Goal: Task Accomplishment & Management: Use online tool/utility

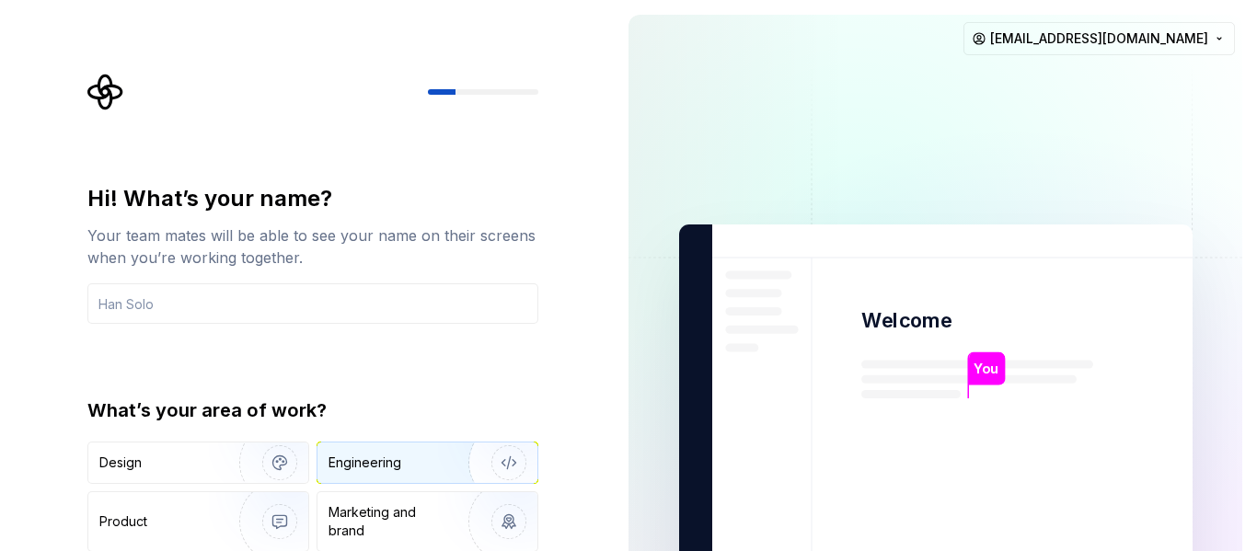
click at [436, 464] on div "Engineering" at bounding box center [401, 463] width 146 height 18
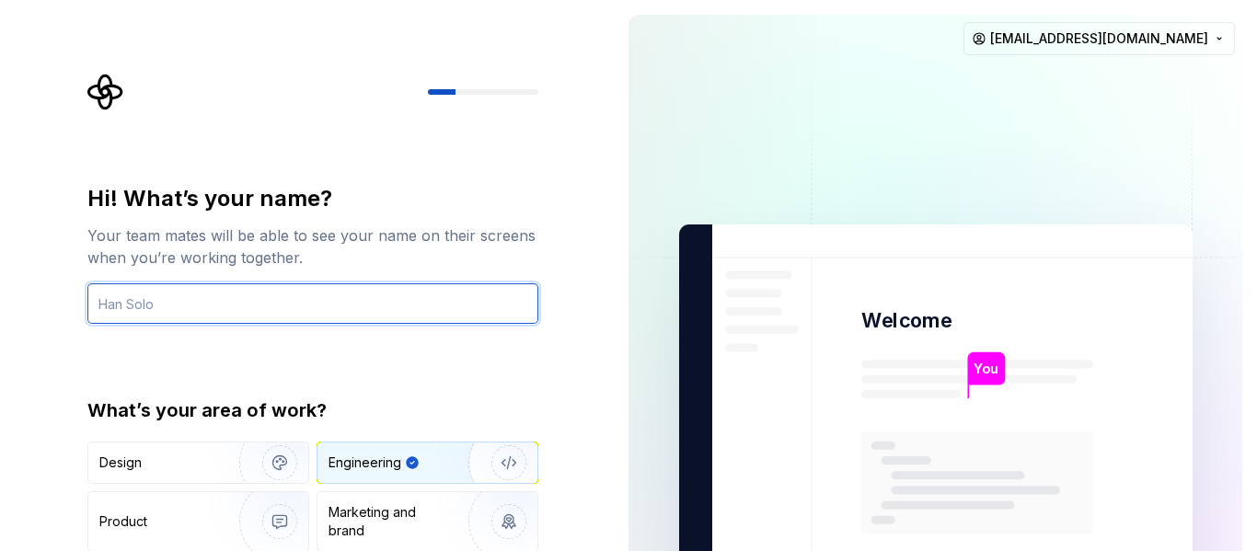
click at [212, 297] on input "text" at bounding box center [312, 303] width 451 height 40
type input "yazan"
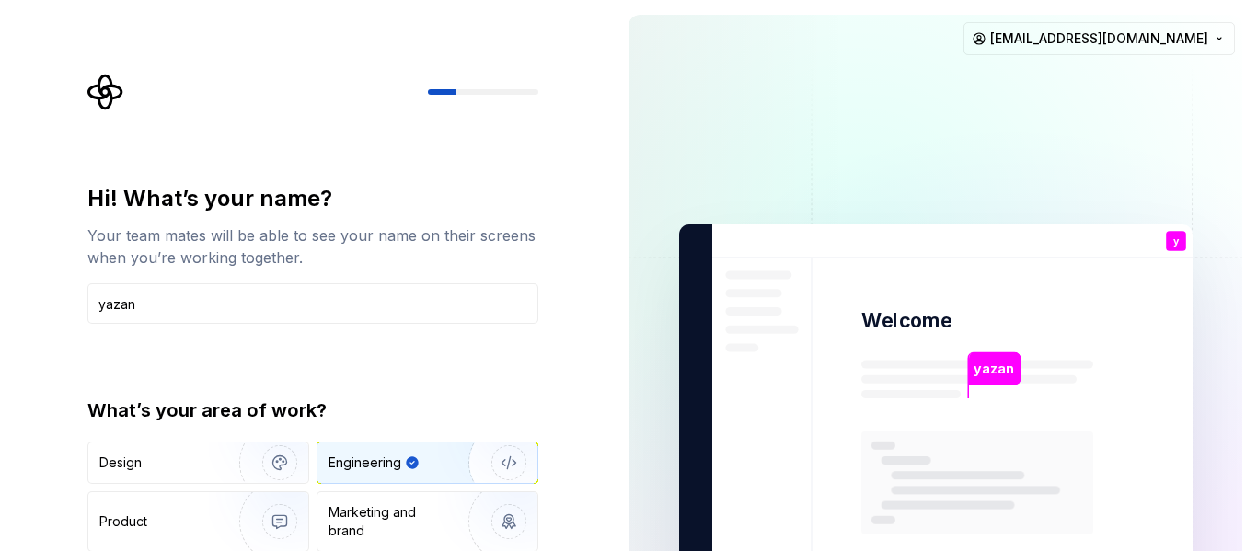
click at [505, 469] on img "button" at bounding box center [497, 462] width 118 height 123
click at [245, 301] on input "yazan" at bounding box center [312, 303] width 451 height 40
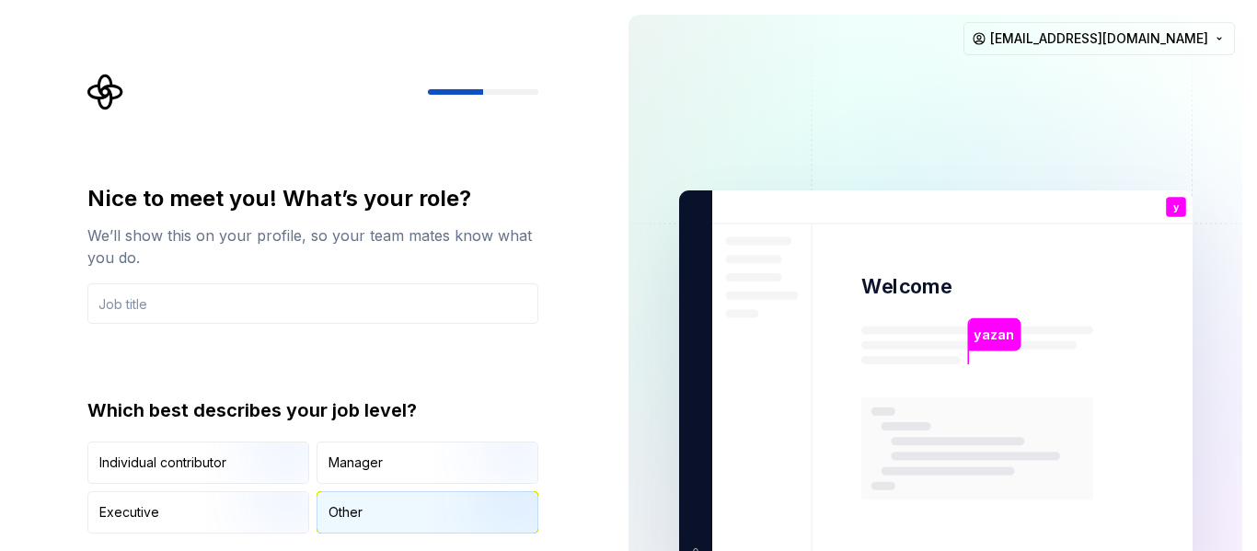
click at [327, 510] on div "Other" at bounding box center [427, 512] width 220 height 40
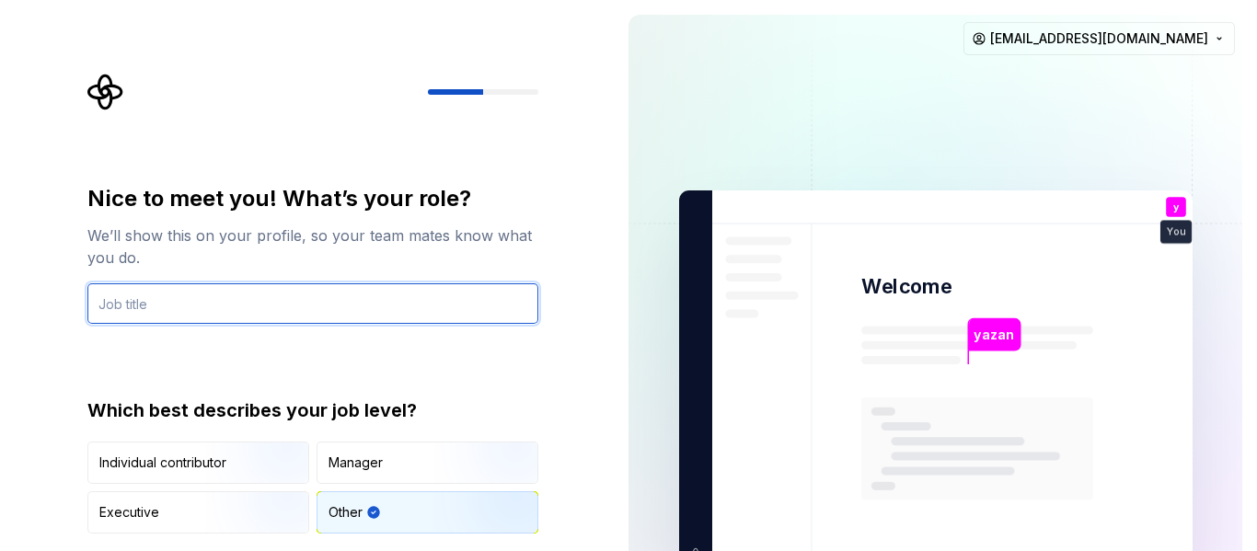
click at [220, 303] on input "text" at bounding box center [312, 303] width 451 height 40
type input "developper"
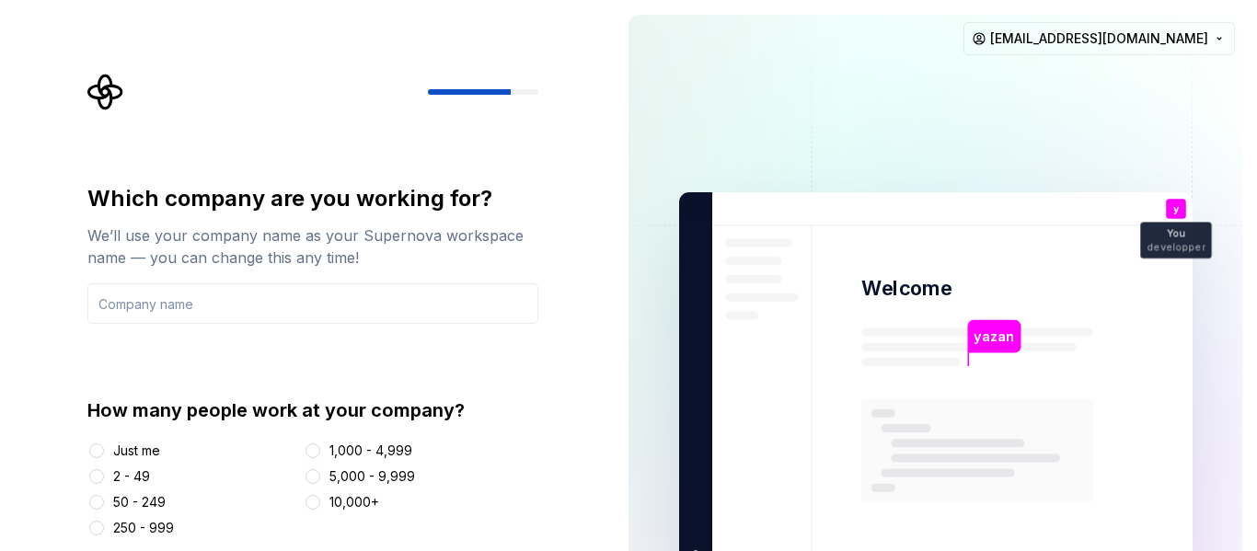
click at [151, 452] on div "Just me" at bounding box center [136, 451] width 47 height 18
click at [104, 452] on button "Just me" at bounding box center [96, 450] width 15 height 15
click at [221, 296] on input "text" at bounding box center [312, 303] width 451 height 40
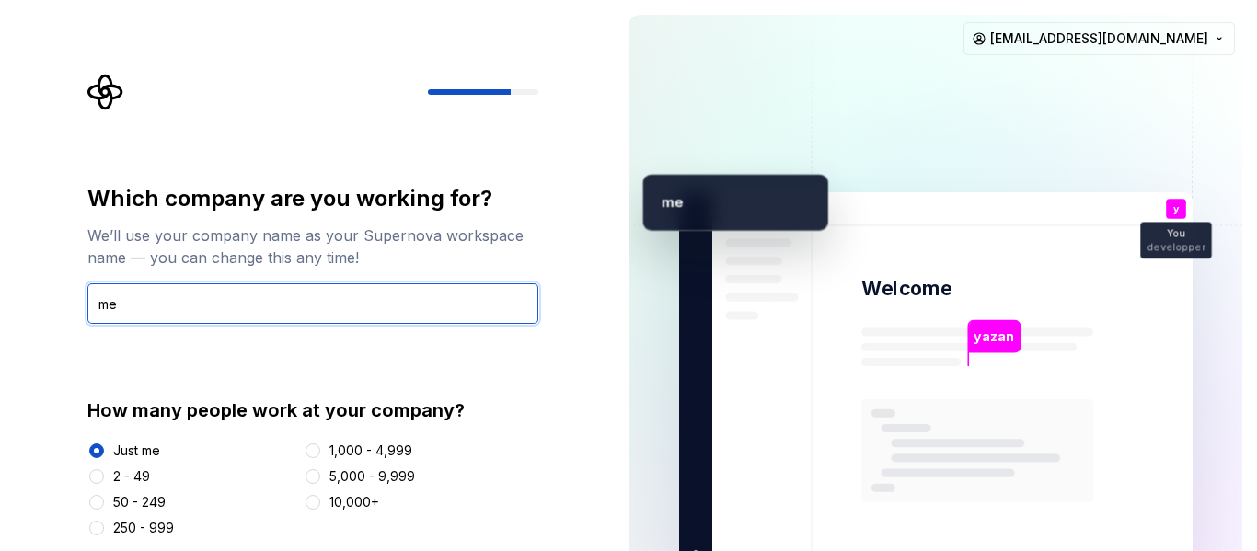
type input "me"
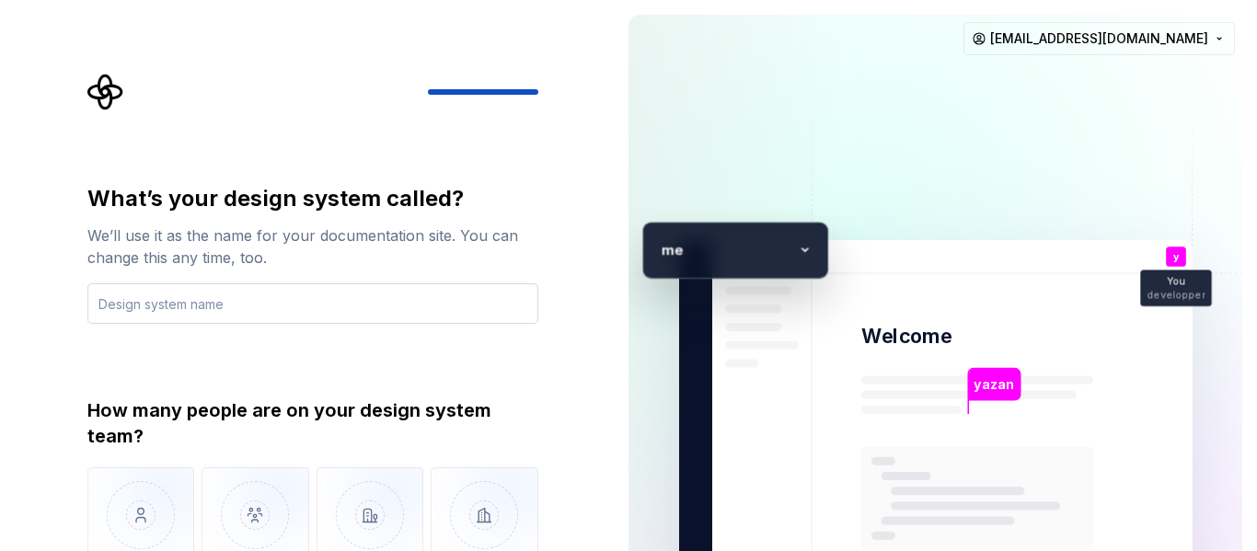
click at [194, 304] on input "text" at bounding box center [312, 303] width 451 height 40
type input "kl"
click at [135, 512] on img "button" at bounding box center [141, 528] width 108 height 123
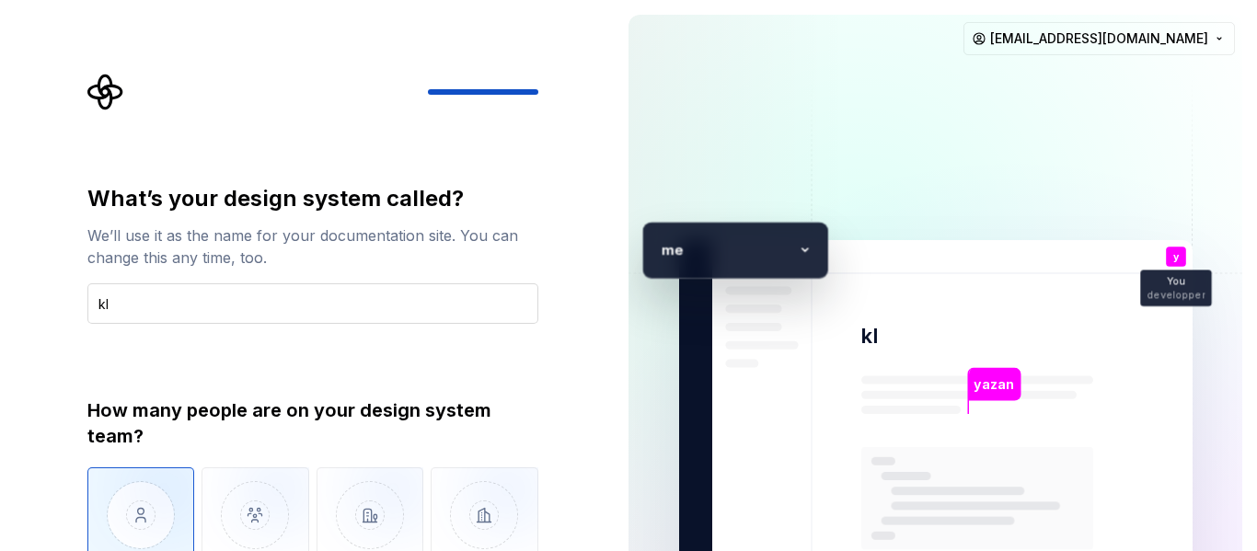
click at [248, 298] on input "kl" at bounding box center [312, 303] width 451 height 40
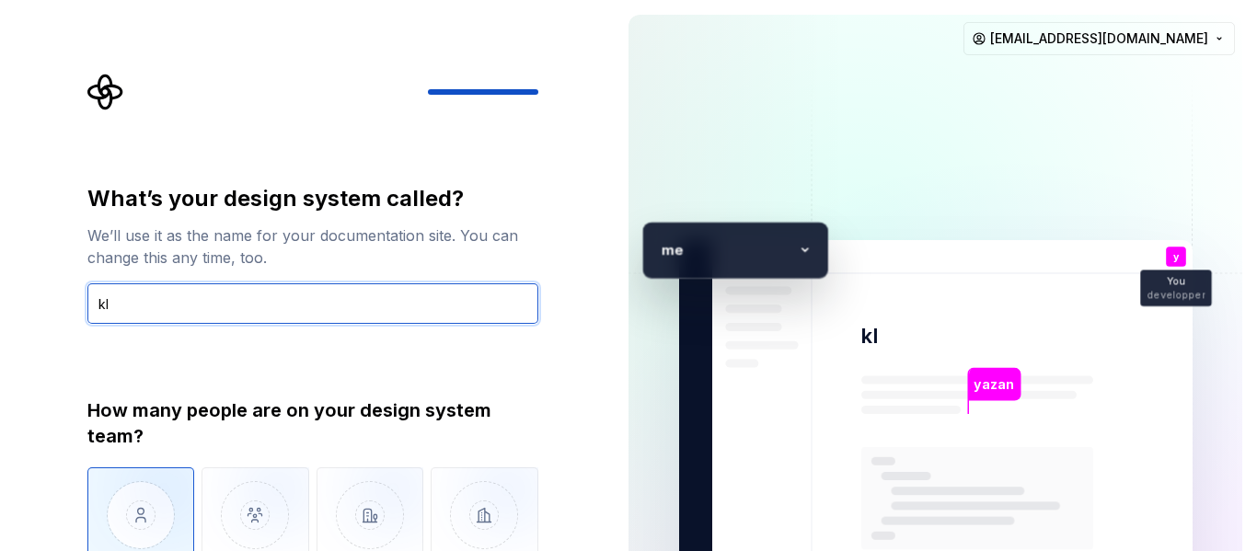
click at [328, 305] on input "kl" at bounding box center [312, 303] width 451 height 40
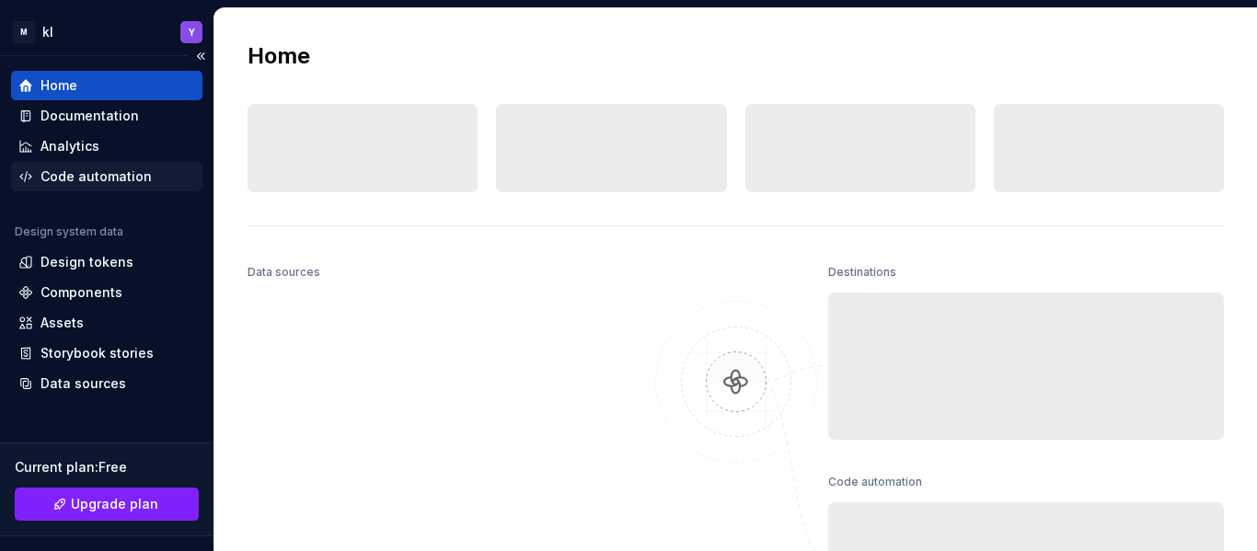
click at [87, 172] on div "Code automation" at bounding box center [95, 176] width 111 height 18
click at [69, 172] on div "Code automation" at bounding box center [95, 176] width 111 height 18
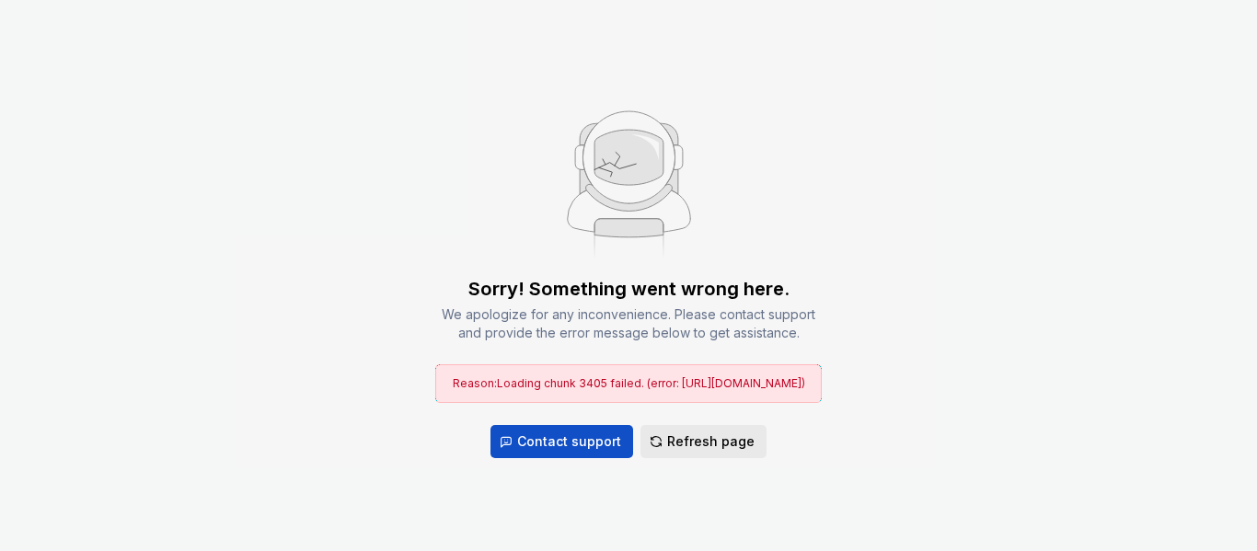
click at [718, 432] on span "Refresh page" at bounding box center [710, 441] width 87 height 18
click at [683, 432] on span "Refresh page" at bounding box center [710, 441] width 87 height 18
click at [693, 432] on span "Refresh page" at bounding box center [710, 441] width 87 height 18
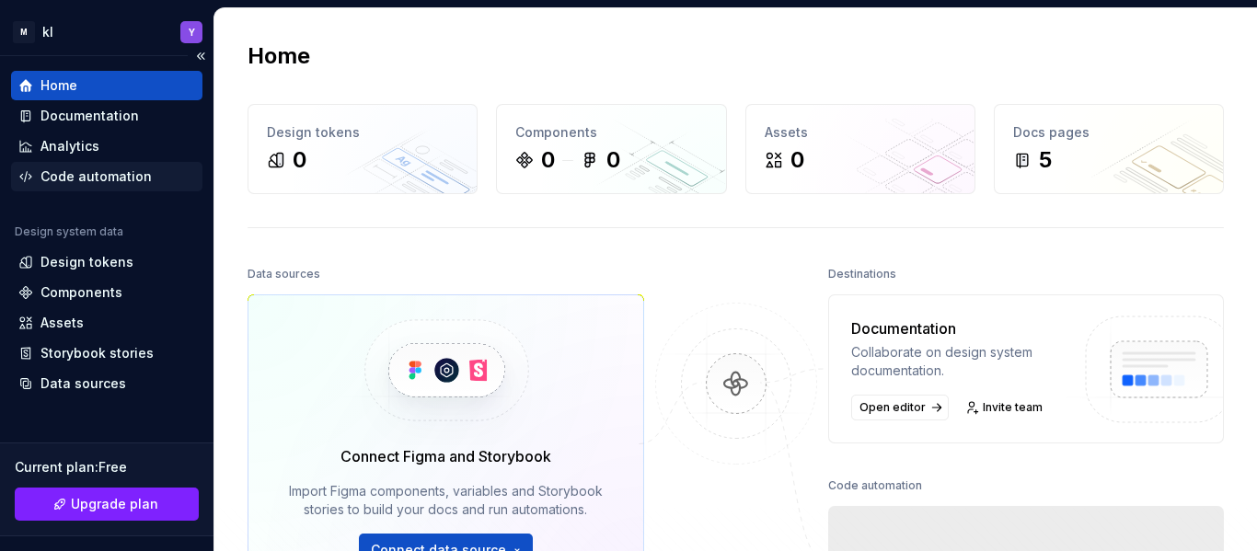
click at [65, 178] on div "Code automation" at bounding box center [95, 176] width 111 height 18
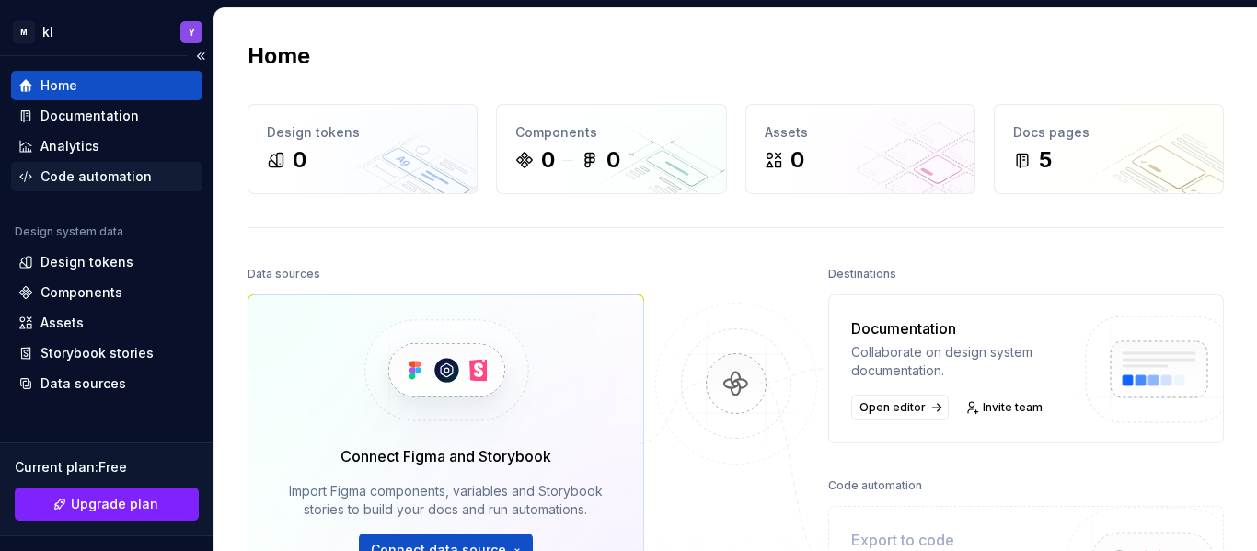
click at [114, 178] on div "Code automation" at bounding box center [95, 176] width 111 height 18
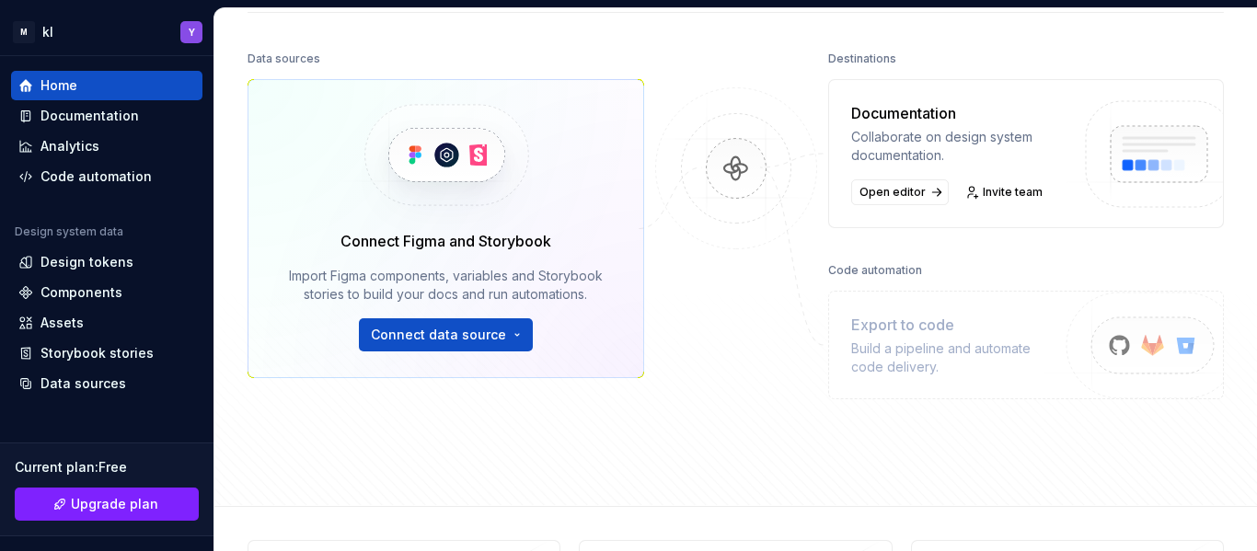
scroll to position [158, 0]
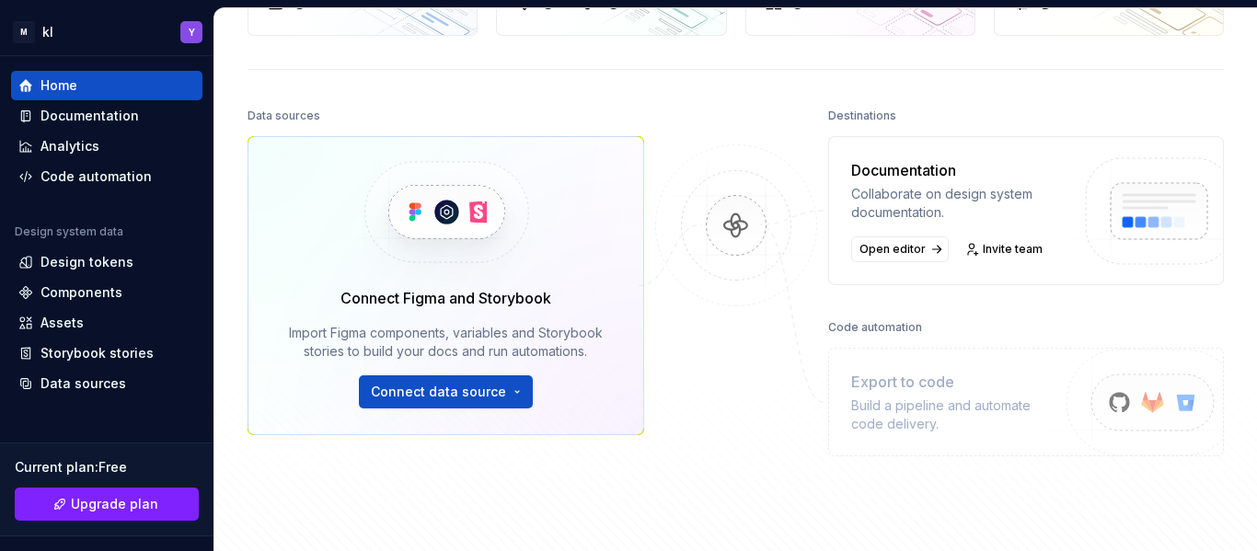
click at [913, 397] on div "Build a pipeline and automate code delivery." at bounding box center [958, 414] width 214 height 37
click at [948, 398] on div "Build a pipeline and automate code delivery." at bounding box center [958, 414] width 214 height 37
type textarea "***"
click at [948, 398] on div "Build a pipeline and automate code delivery." at bounding box center [958, 414] width 214 height 37
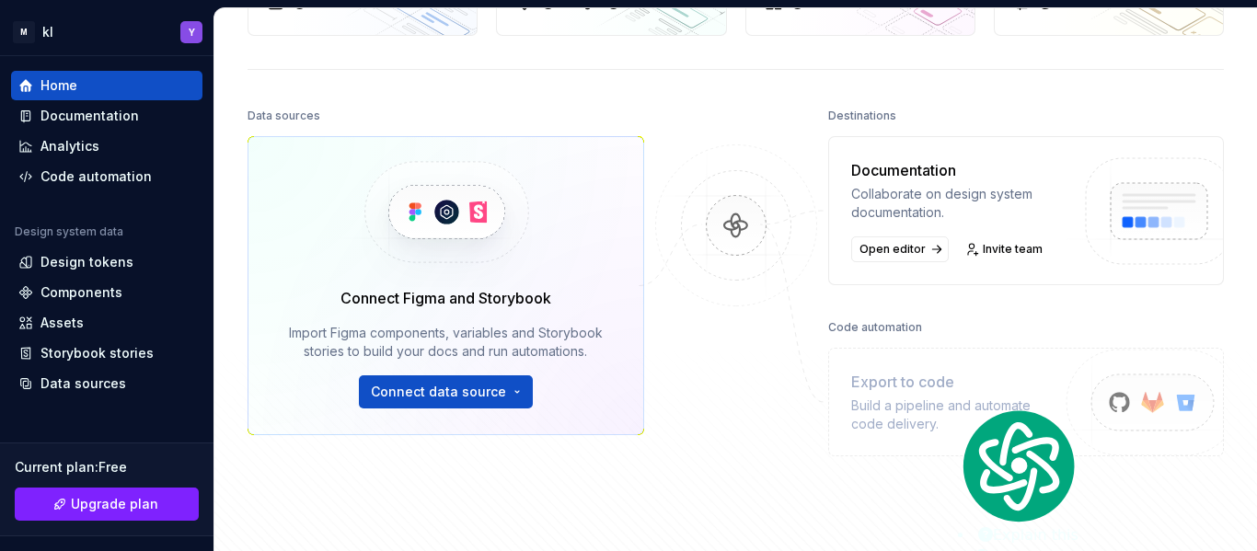
click at [893, 388] on div "Export to code" at bounding box center [958, 382] width 214 height 22
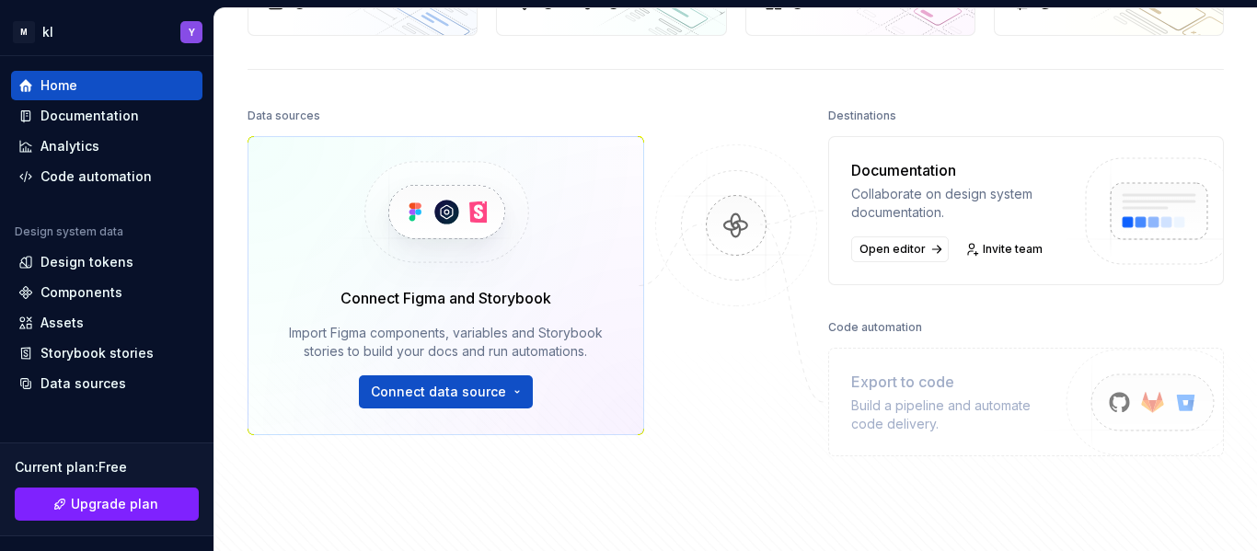
click at [897, 404] on div "Build a pipeline and automate code delivery." at bounding box center [958, 414] width 214 height 37
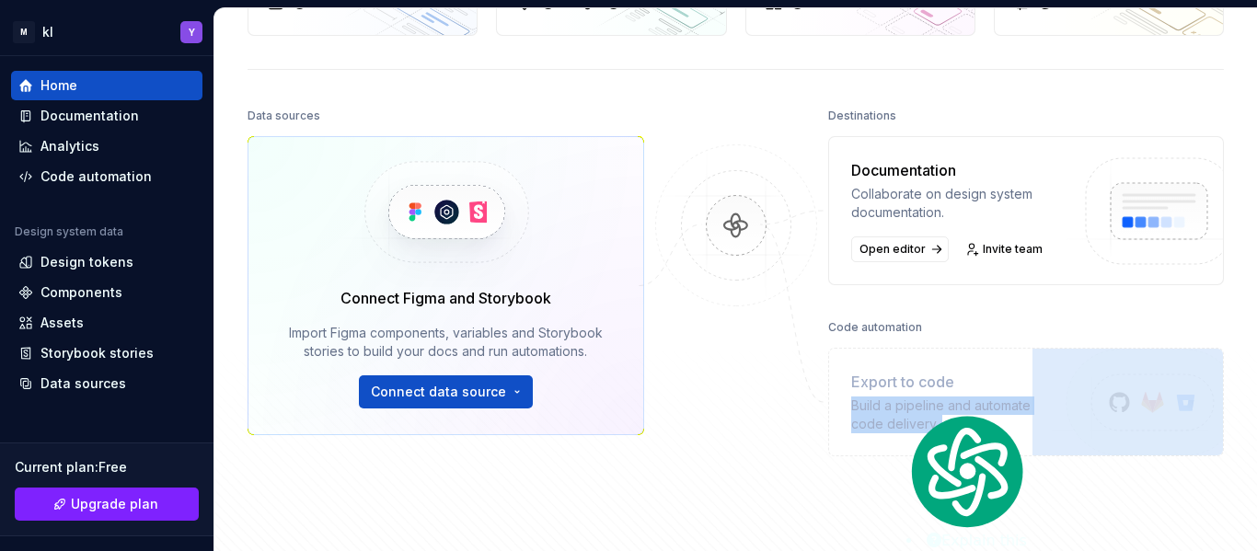
click at [897, 404] on div "Build a pipeline and automate code delivery." at bounding box center [958, 414] width 214 height 37
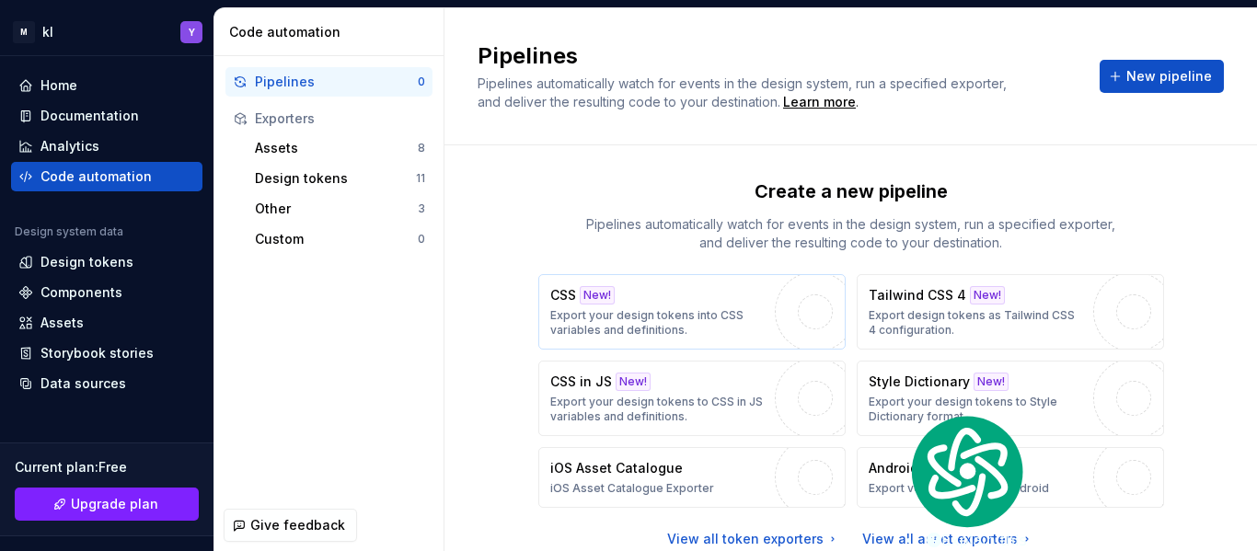
scroll to position [67, 0]
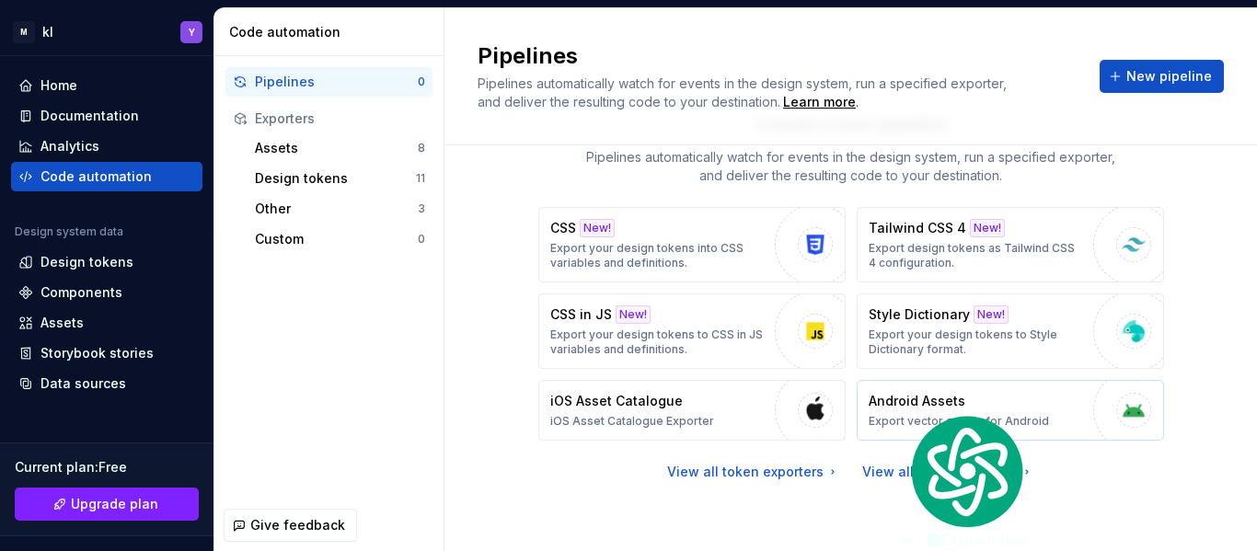
click at [895, 391] on button "Android Assets Export vector assets for Android" at bounding box center [1009, 410] width 307 height 61
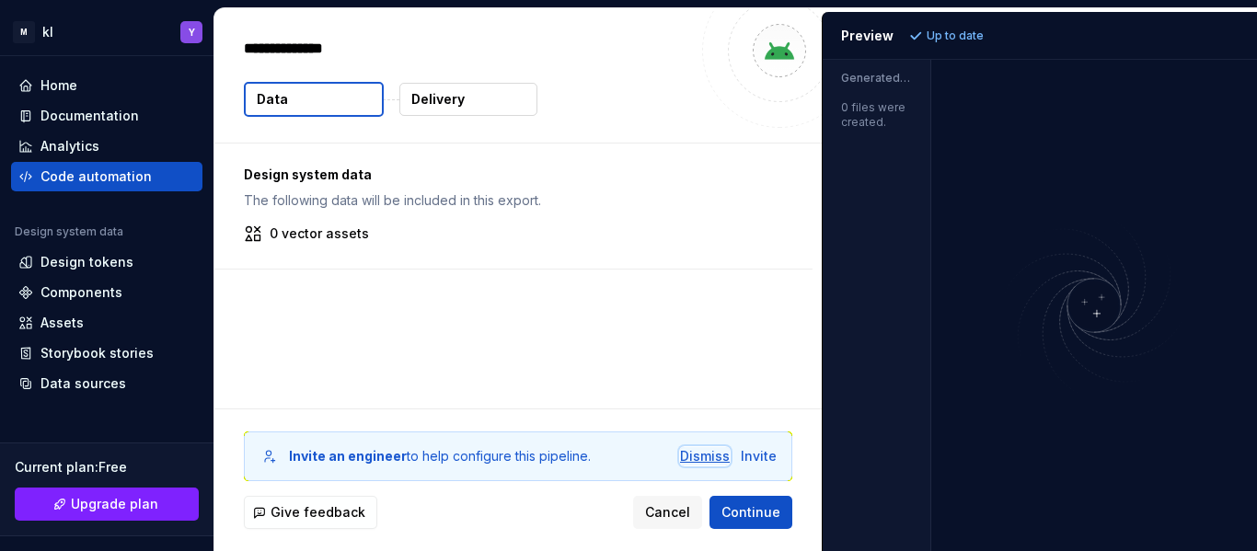
click at [698, 462] on div "Dismiss" at bounding box center [705, 456] width 50 height 18
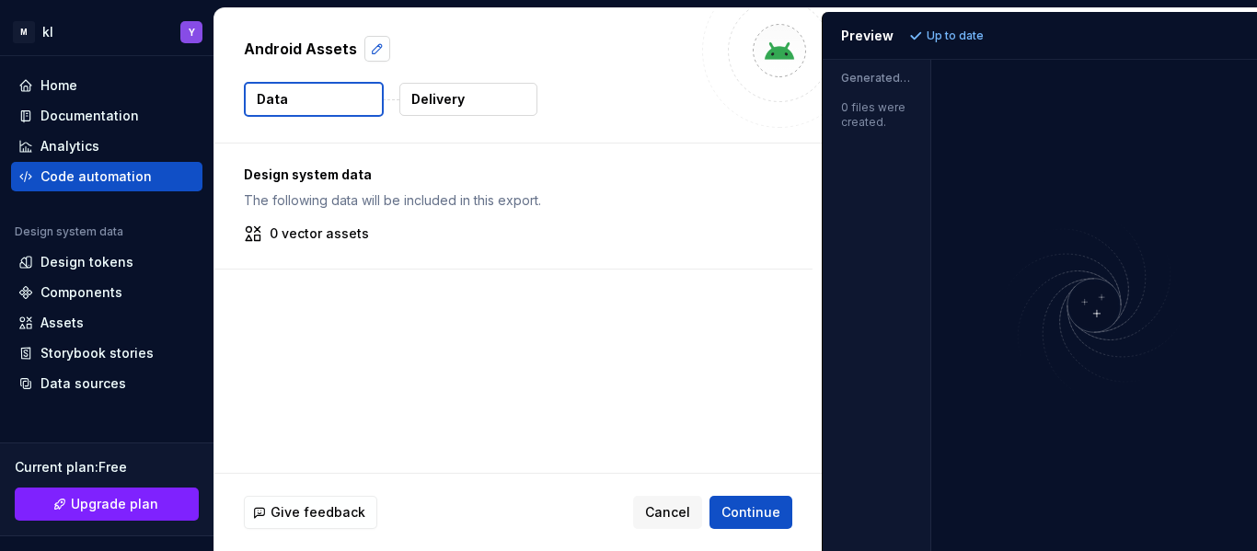
click at [374, 44] on button "button" at bounding box center [377, 49] width 26 height 26
type textarea "*"
click at [534, 187] on div "Design system data The following data will be included in this export." at bounding box center [513, 188] width 539 height 44
click at [465, 98] on button "Delivery" at bounding box center [468, 99] width 138 height 33
click at [1090, 295] on img at bounding box center [1094, 305] width 326 height 192
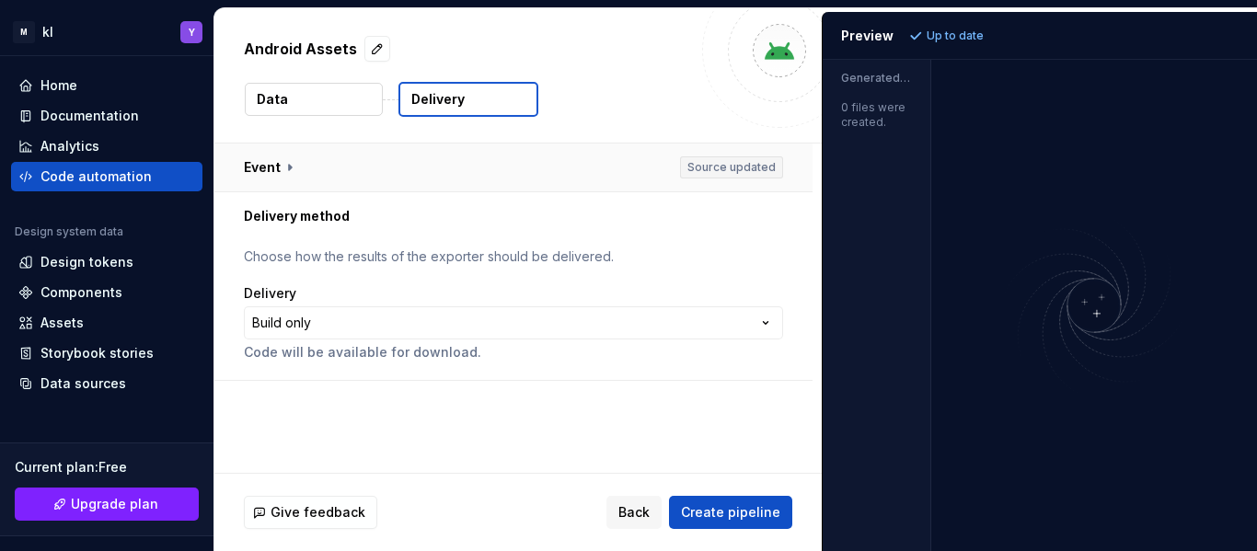
click at [717, 162] on button "button" at bounding box center [513, 168] width 598 height 48
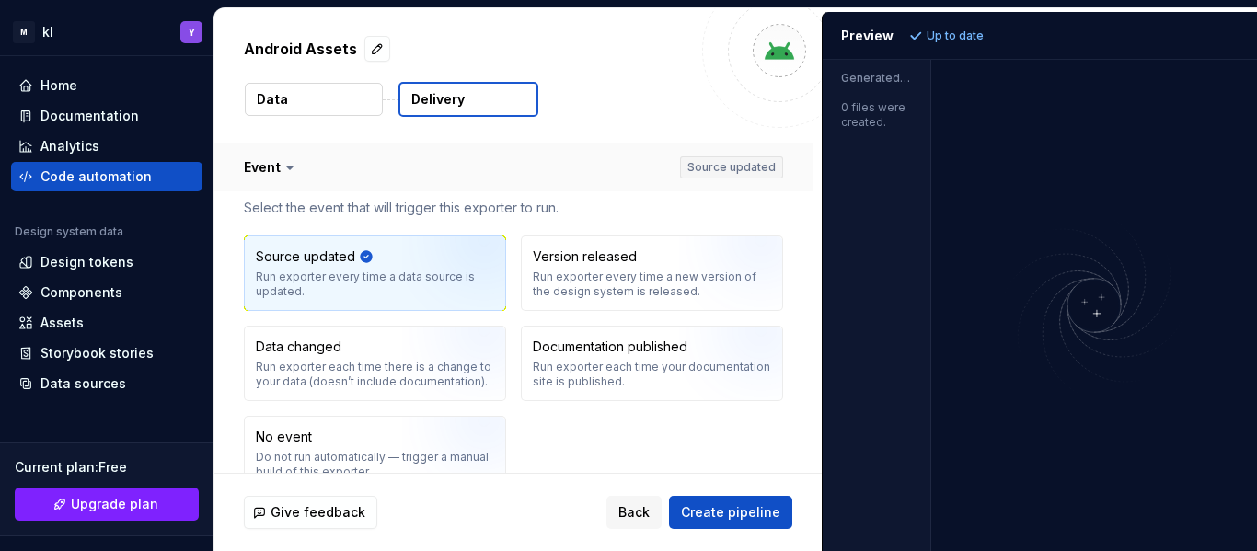
click at [719, 163] on button "button" at bounding box center [513, 168] width 598 height 48
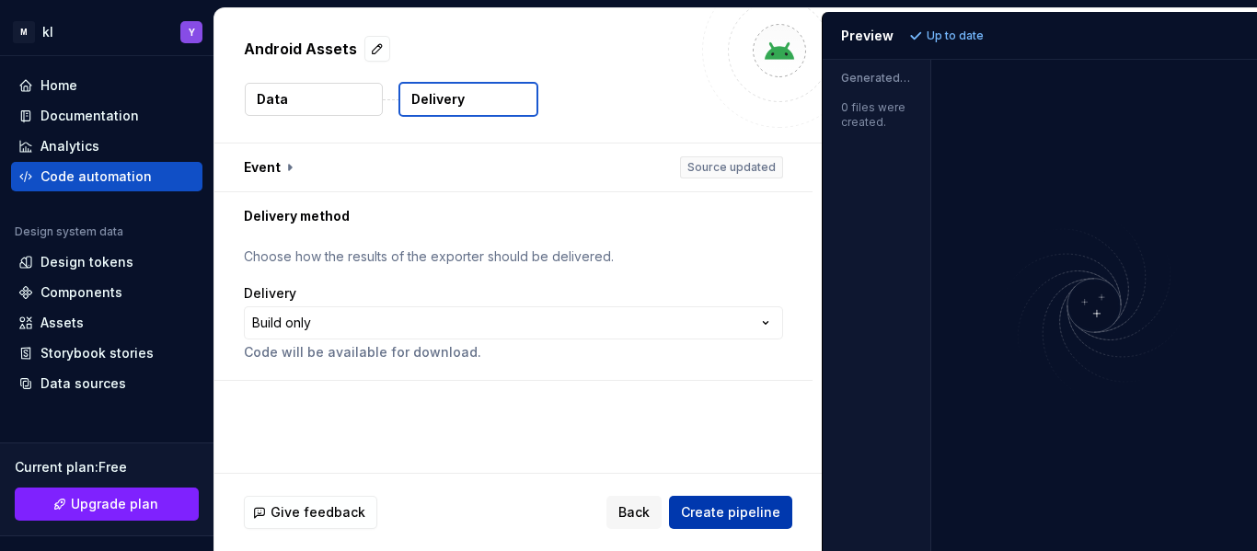
click at [706, 511] on span "Create pipeline" at bounding box center [730, 512] width 99 height 18
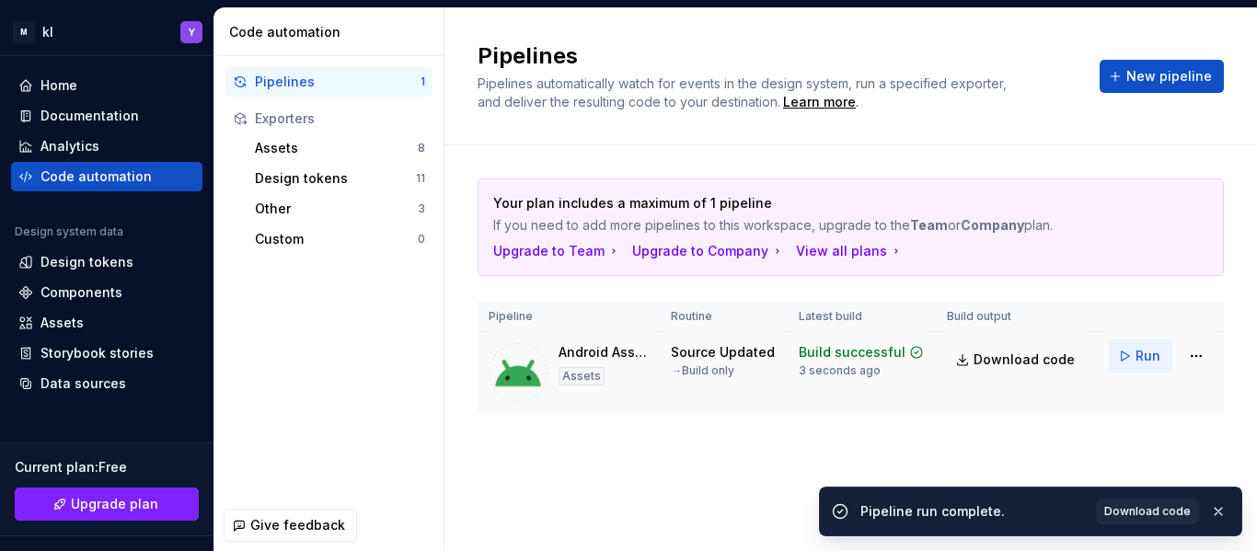
click at [1133, 350] on button "Run" at bounding box center [1139, 355] width 63 height 33
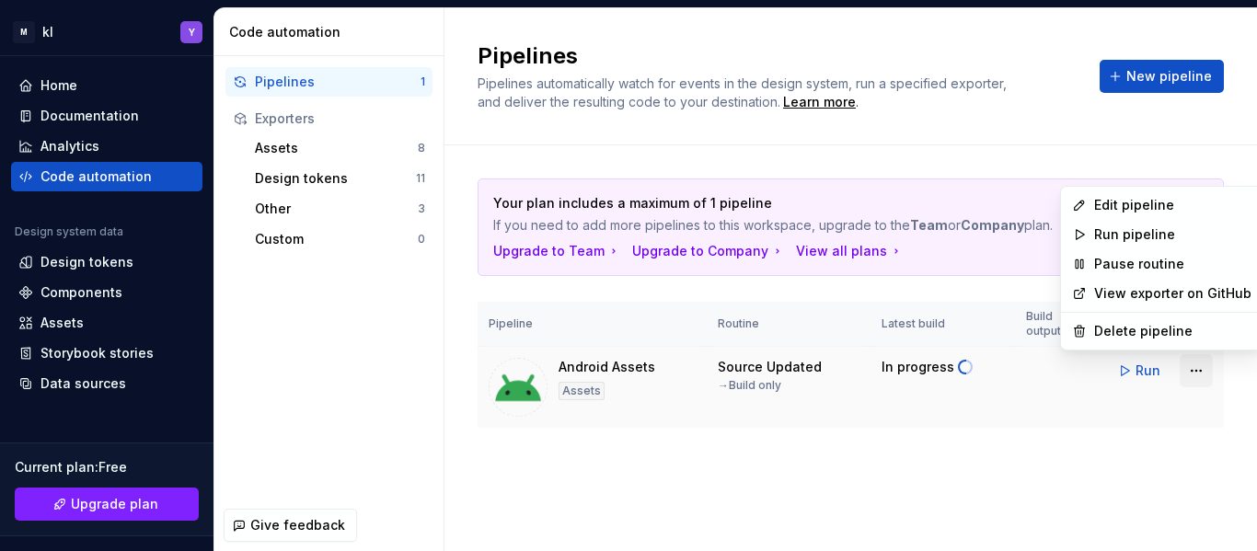
click at [1191, 373] on html "M kl Y Home Documentation Analytics Code automation Design system data Design t…" at bounding box center [628, 275] width 1257 height 551
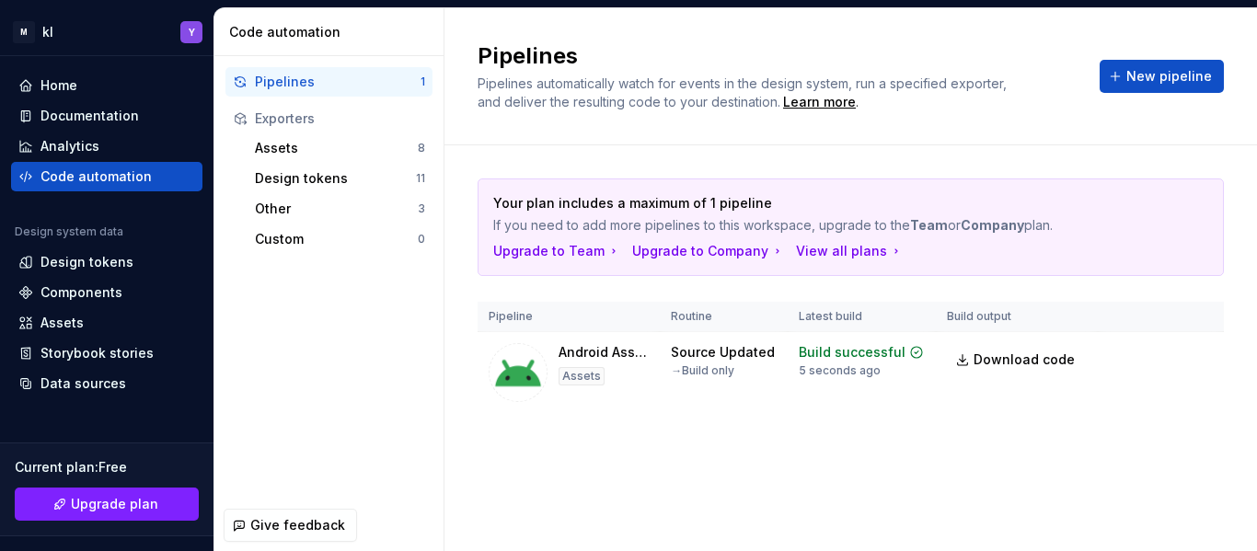
click at [1036, 402] on html "M kl Y Home Documentation Analytics Code automation Design system data Design t…" at bounding box center [628, 275] width 1257 height 551
click at [363, 144] on div "Assets" at bounding box center [336, 148] width 163 height 18
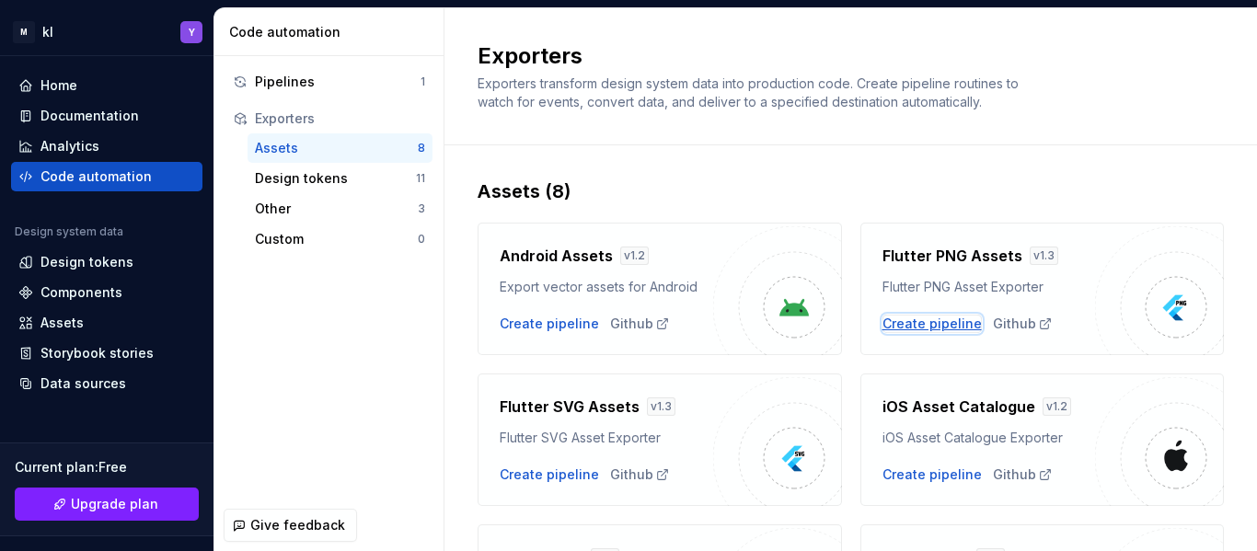
click at [945, 327] on div "Create pipeline" at bounding box center [931, 324] width 99 height 18
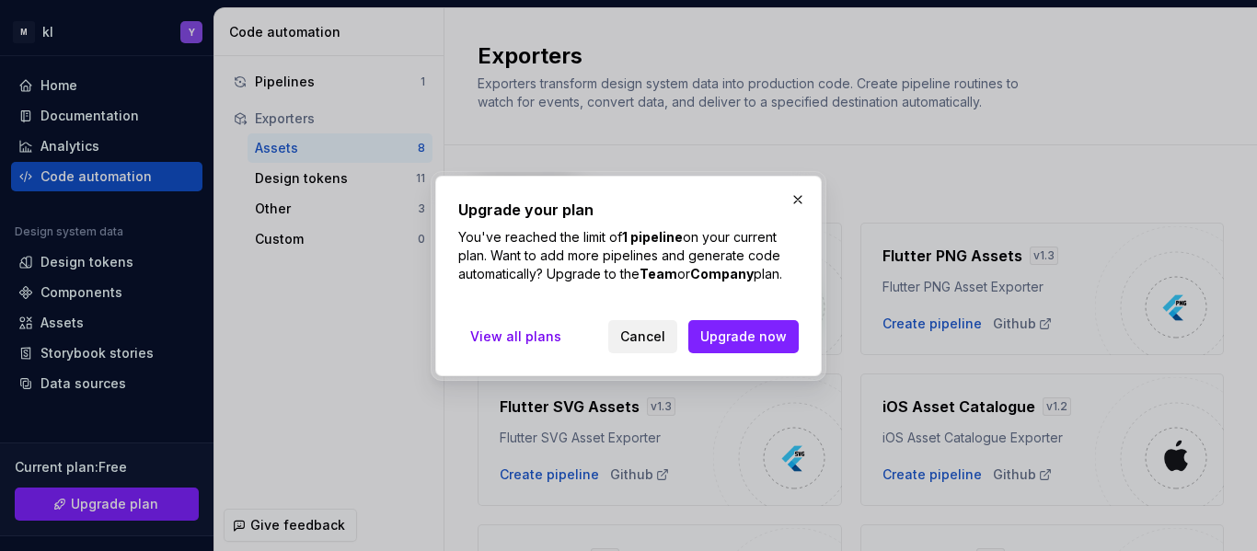
click at [658, 334] on span "Cancel" at bounding box center [642, 336] width 45 height 18
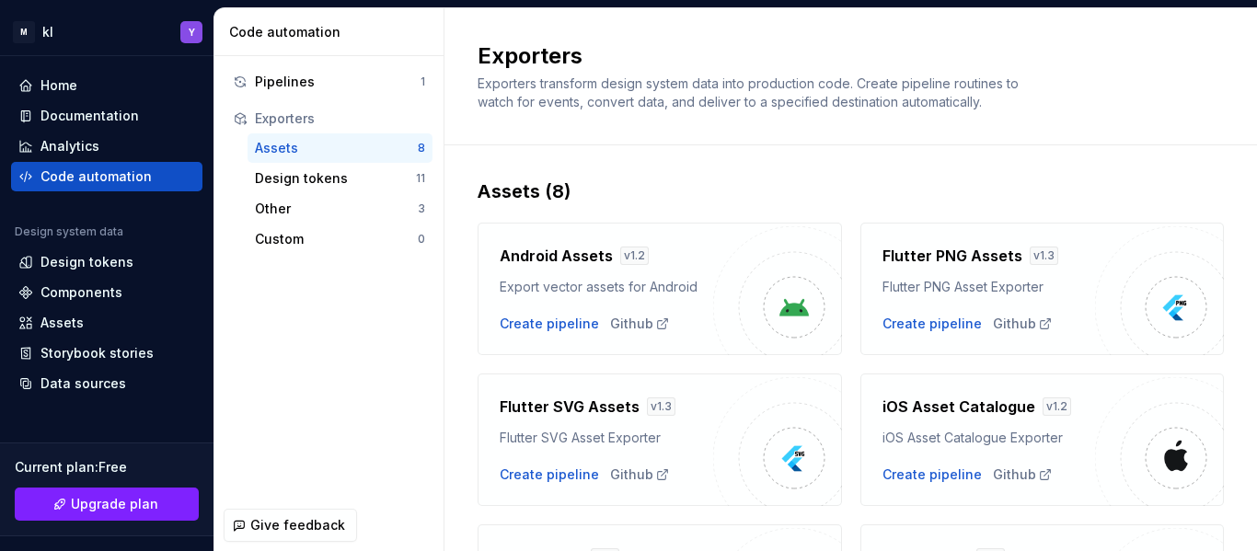
click at [1165, 310] on img at bounding box center [1175, 307] width 37 height 37
click at [924, 332] on div "Create pipeline" at bounding box center [931, 324] width 99 height 18
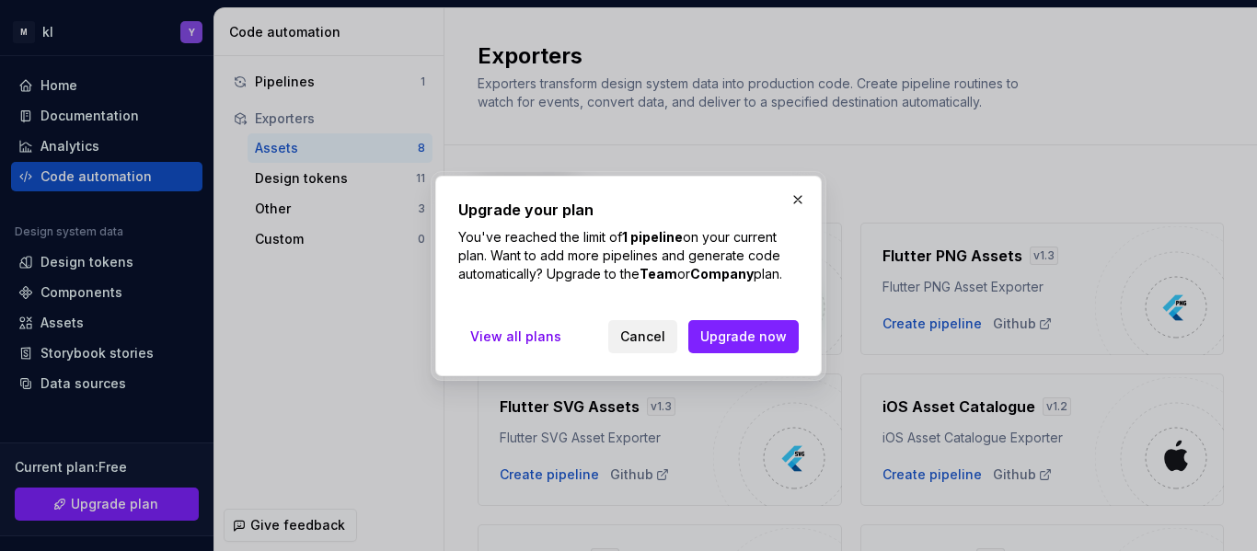
click at [648, 329] on span "Cancel" at bounding box center [642, 336] width 45 height 18
